Goal: Find specific page/section: Find specific page/section

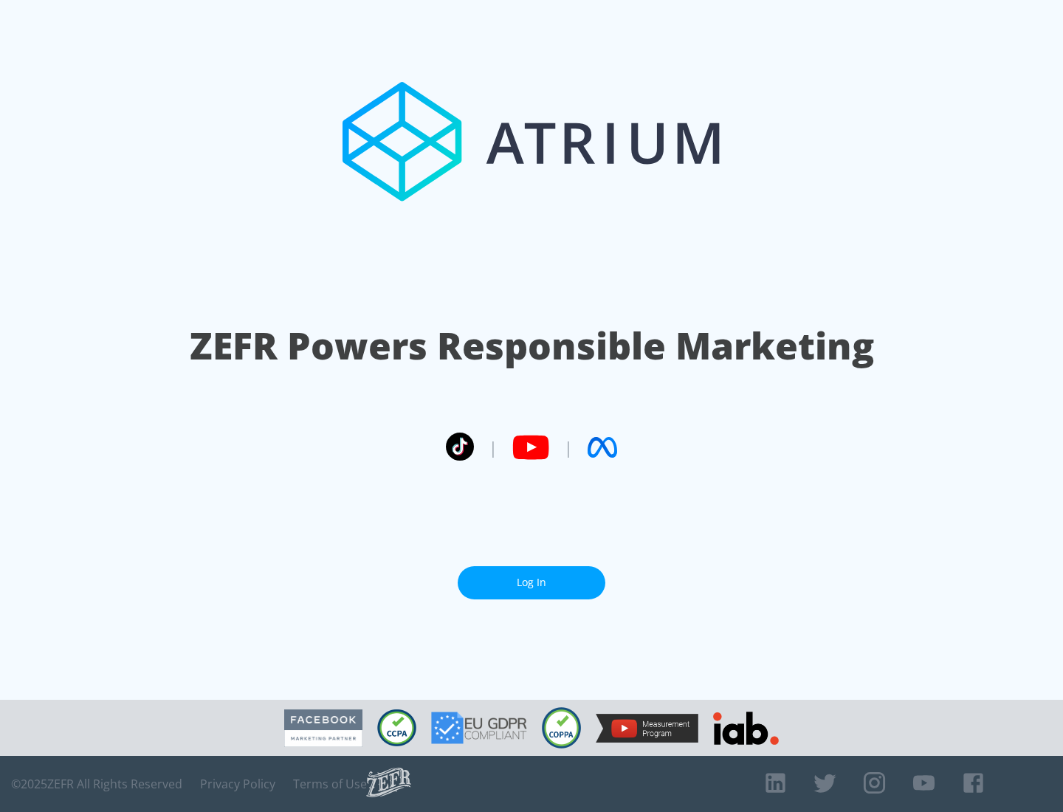
click at [531, 576] on link "Log In" at bounding box center [532, 582] width 148 height 33
